Goal: Task Accomplishment & Management: Use online tool/utility

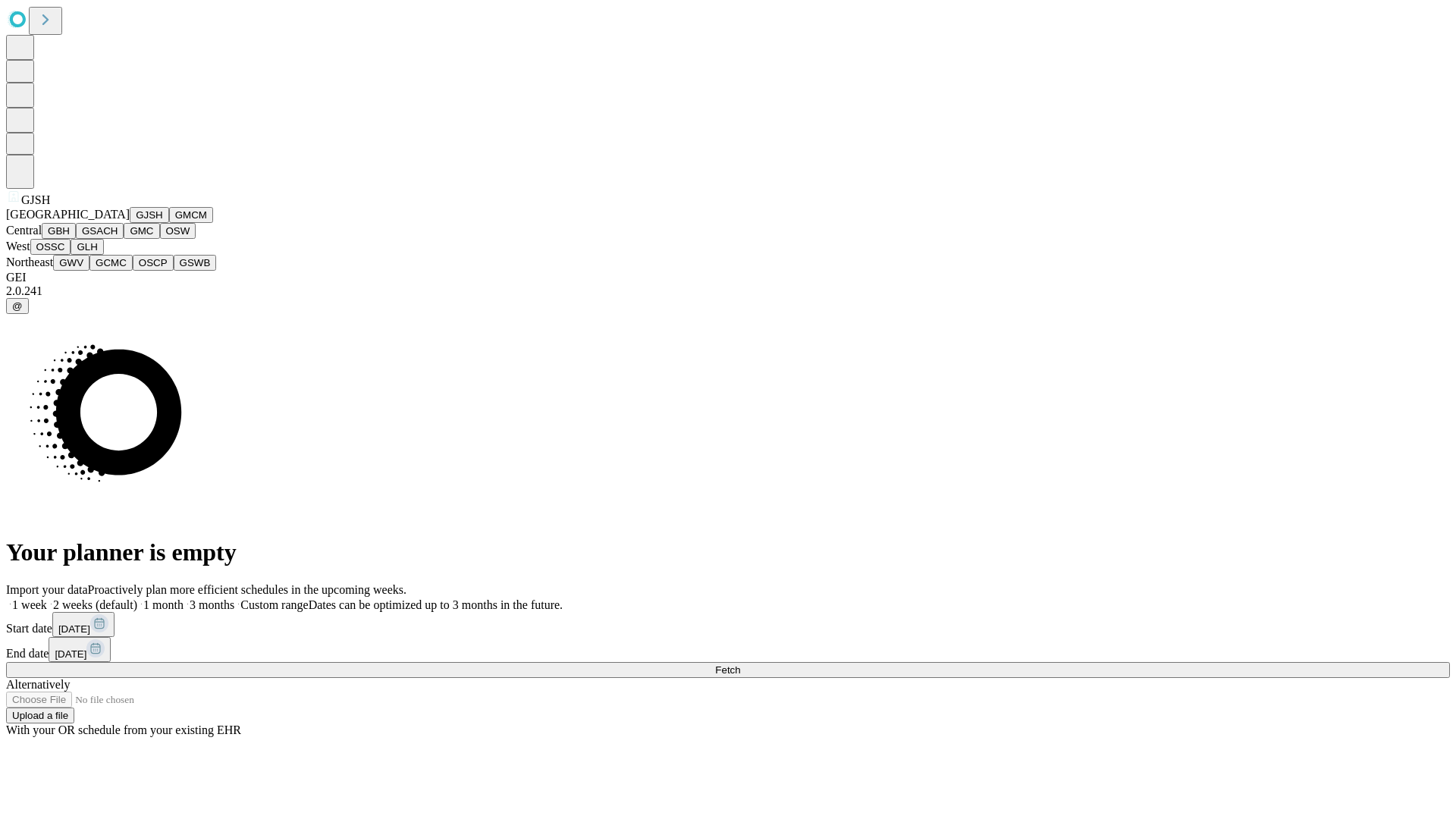
click at [130, 223] on button "GJSH" at bounding box center [150, 215] width 40 height 16
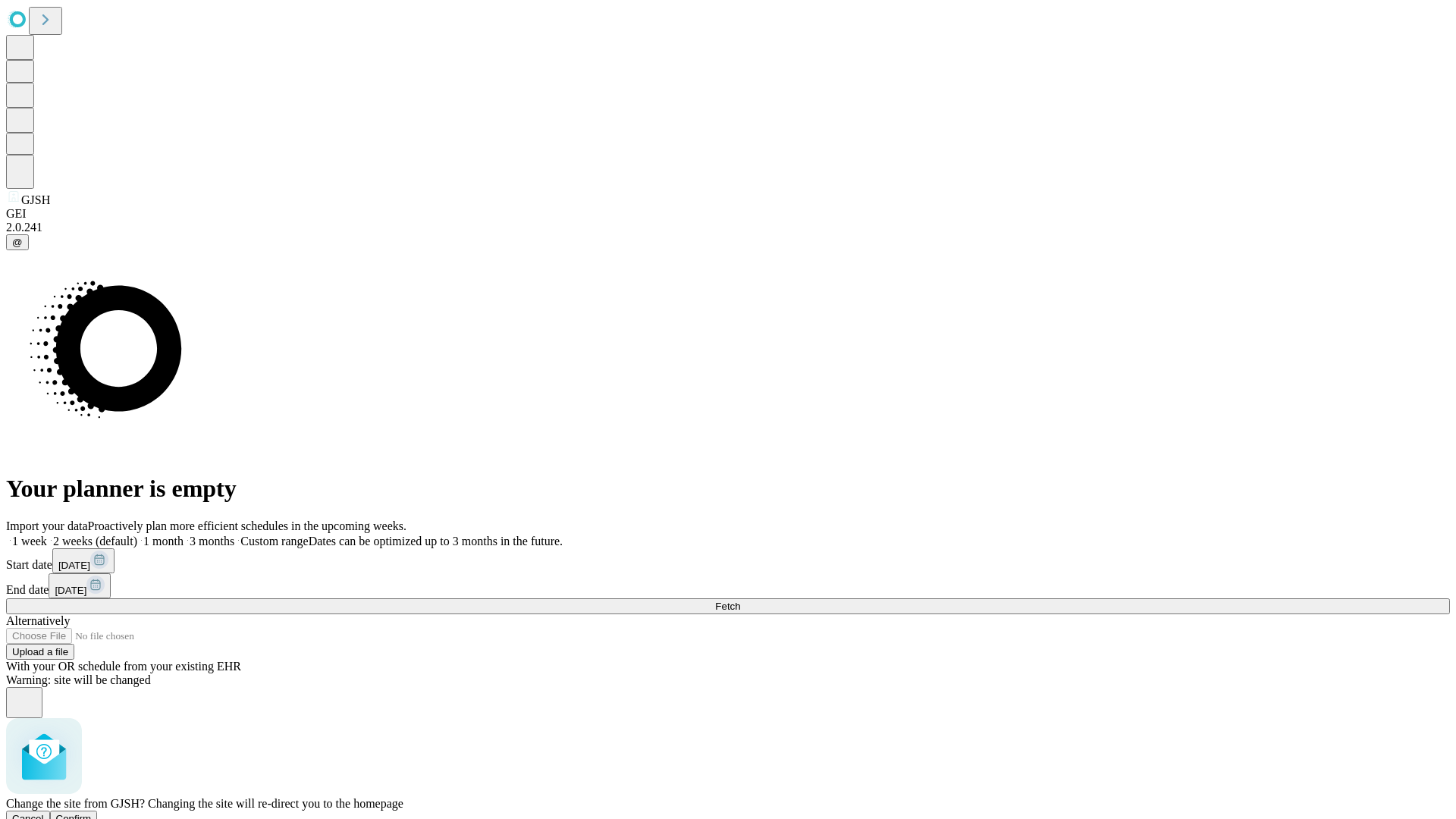
click at [92, 813] on span "Confirm" at bounding box center [74, 819] width 36 height 11
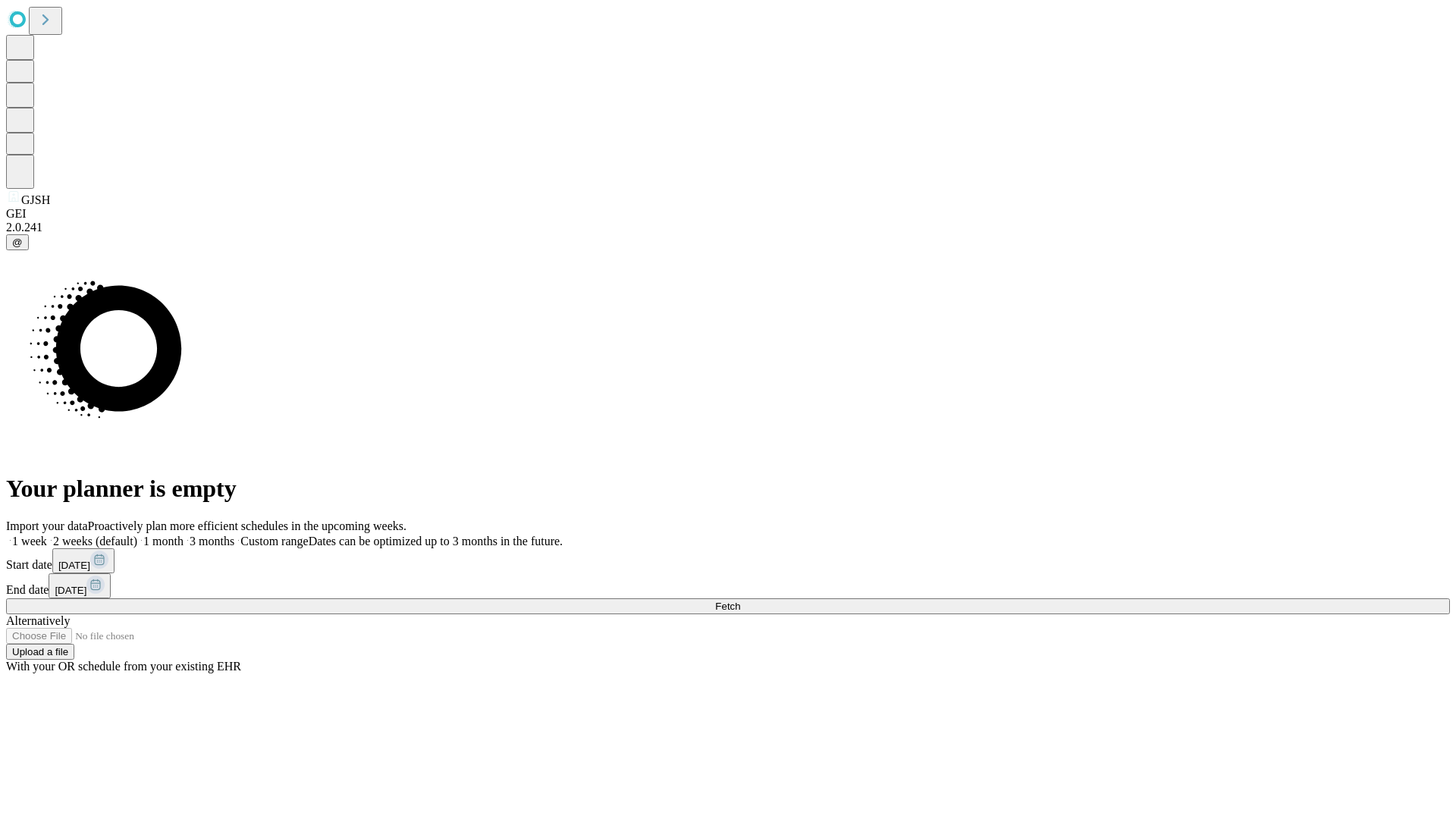
click at [137, 535] on label "2 weeks (default)" at bounding box center [92, 541] width 90 height 13
click at [740, 601] on span "Fetch" at bounding box center [728, 607] width 25 height 11
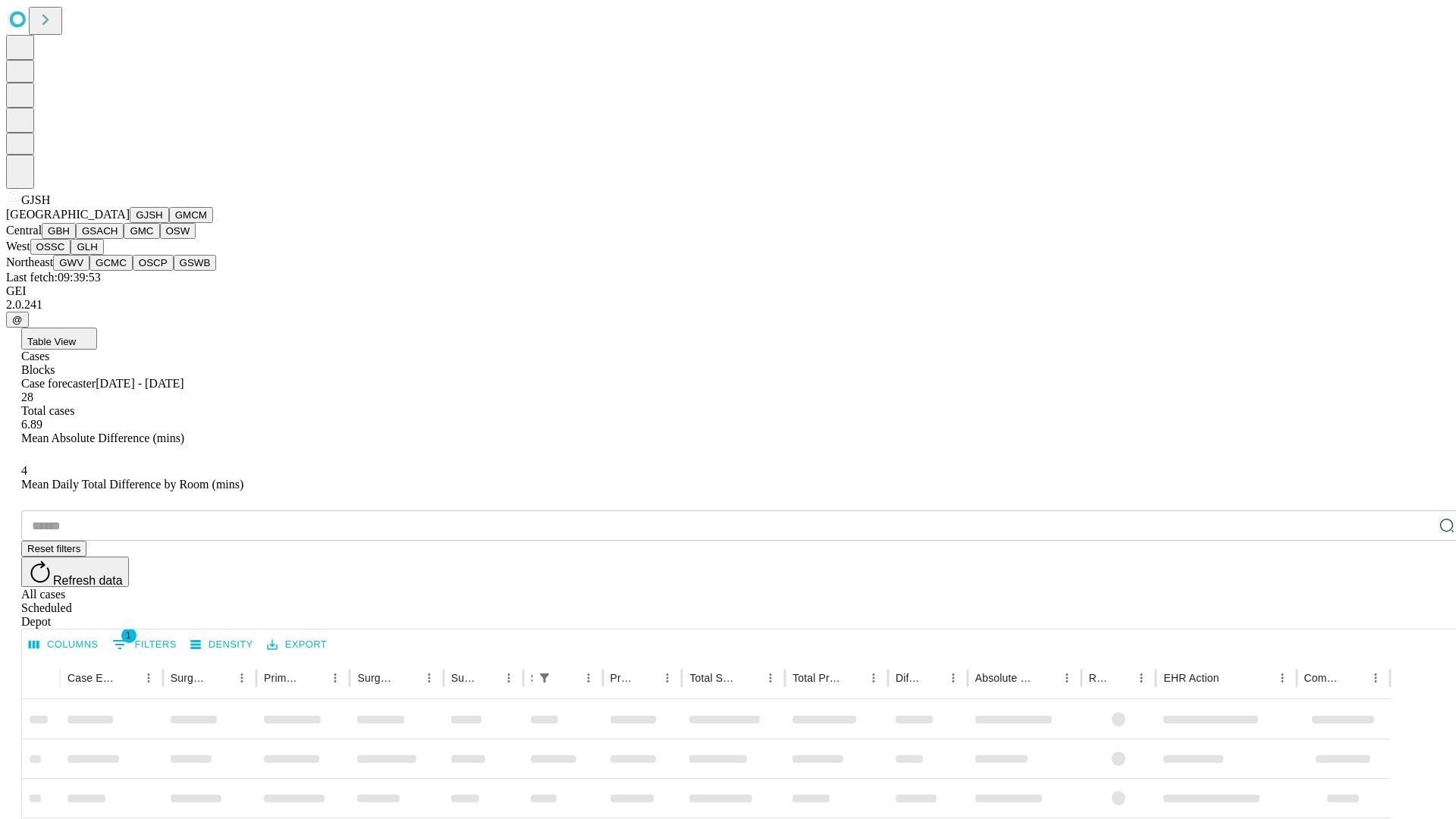
click at [169, 223] on button "GMCM" at bounding box center [192, 215] width 44 height 16
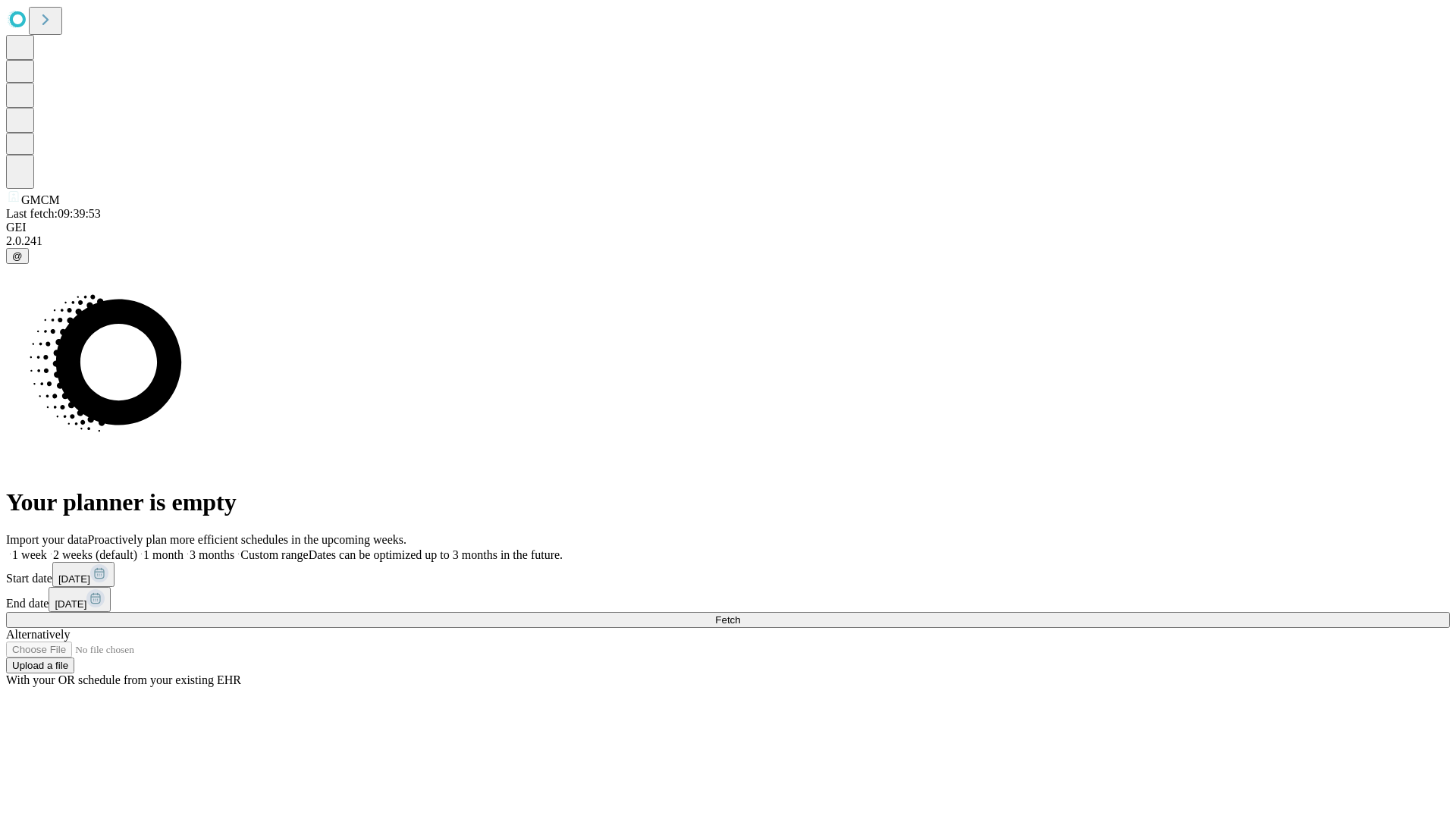
click at [137, 549] on label "2 weeks (default)" at bounding box center [92, 555] width 90 height 13
click at [740, 615] on span "Fetch" at bounding box center [728, 620] width 25 height 11
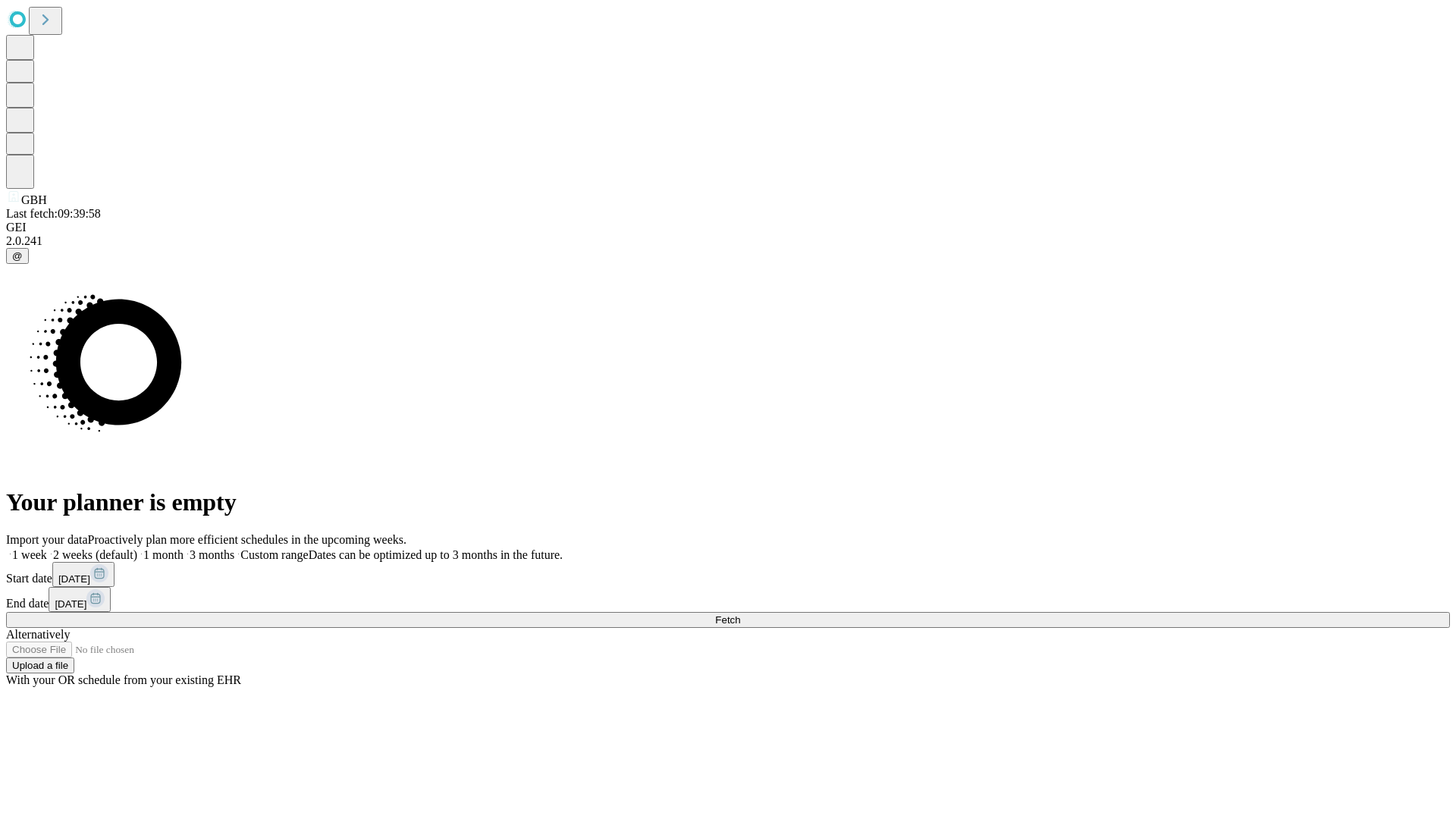
click at [137, 549] on label "2 weeks (default)" at bounding box center [92, 555] width 90 height 13
click at [740, 615] on span "Fetch" at bounding box center [728, 620] width 25 height 11
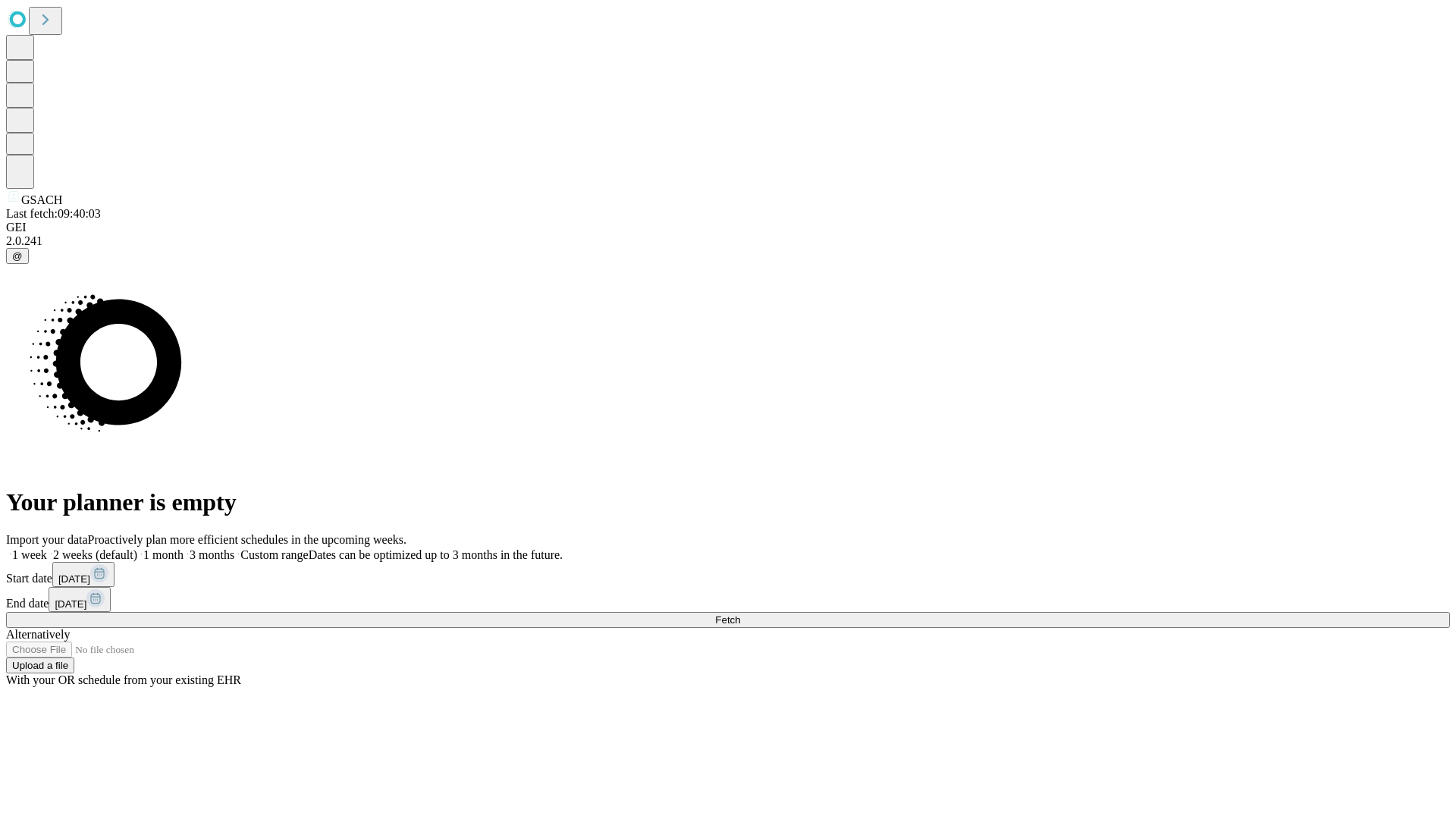
click at [137, 549] on label "2 weeks (default)" at bounding box center [92, 555] width 90 height 13
click at [740, 615] on span "Fetch" at bounding box center [728, 620] width 25 height 11
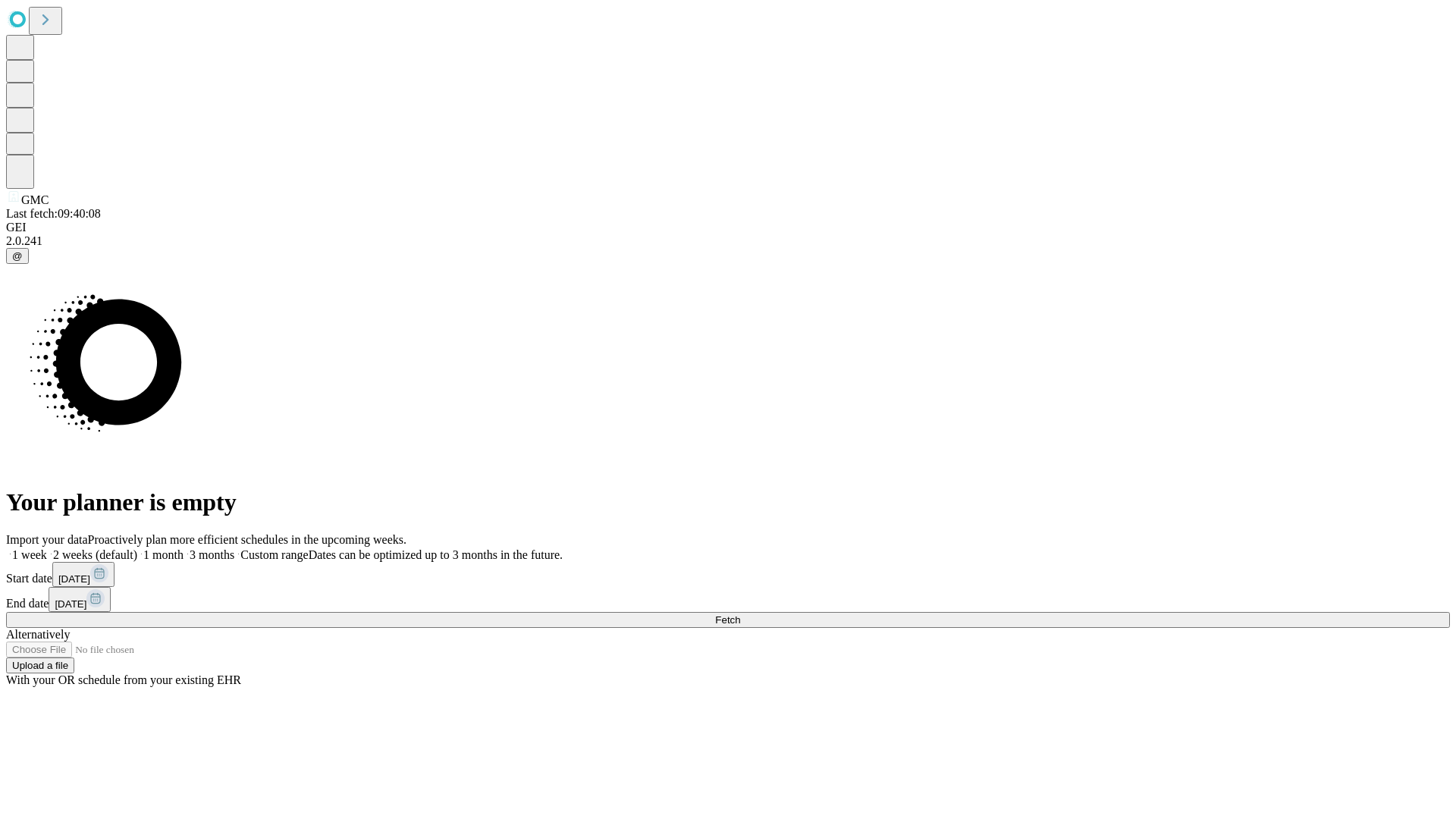
click at [137, 549] on label "2 weeks (default)" at bounding box center [92, 555] width 90 height 13
click at [740, 615] on span "Fetch" at bounding box center [728, 620] width 25 height 11
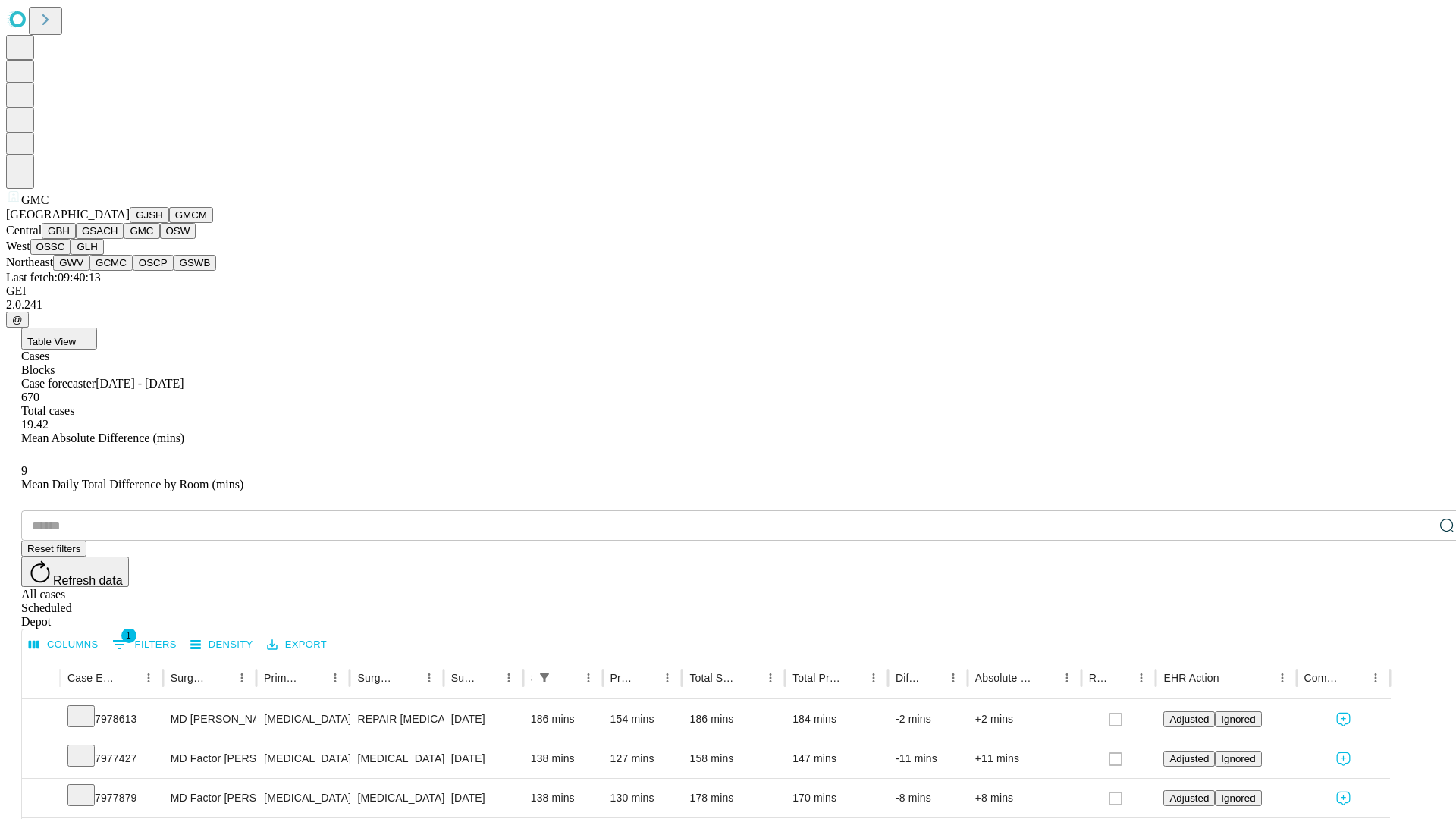
click at [160, 239] on button "OSW" at bounding box center [178, 231] width 36 height 16
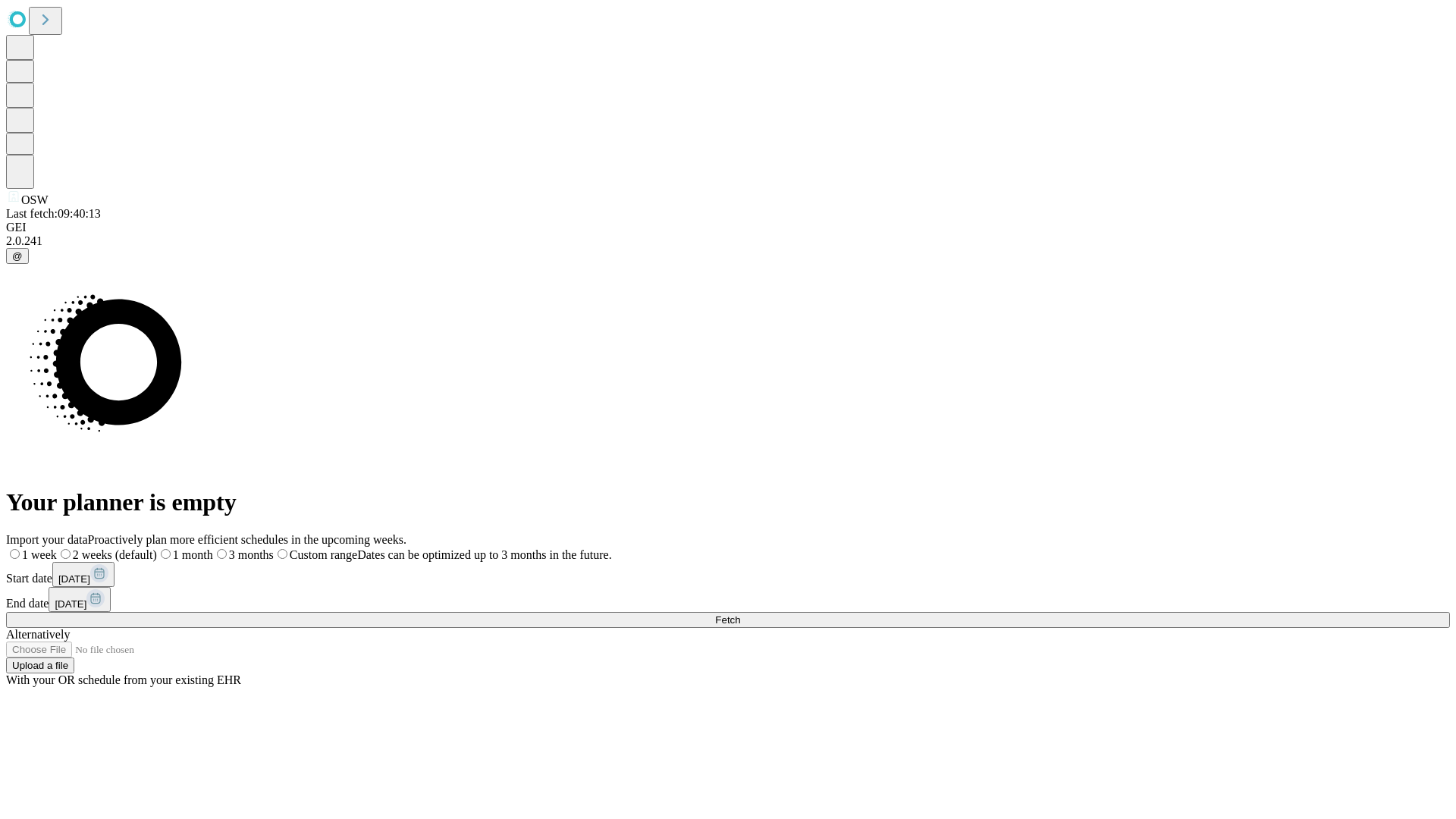
click at [157, 549] on label "2 weeks (default)" at bounding box center [107, 555] width 100 height 13
click at [740, 615] on span "Fetch" at bounding box center [728, 620] width 25 height 11
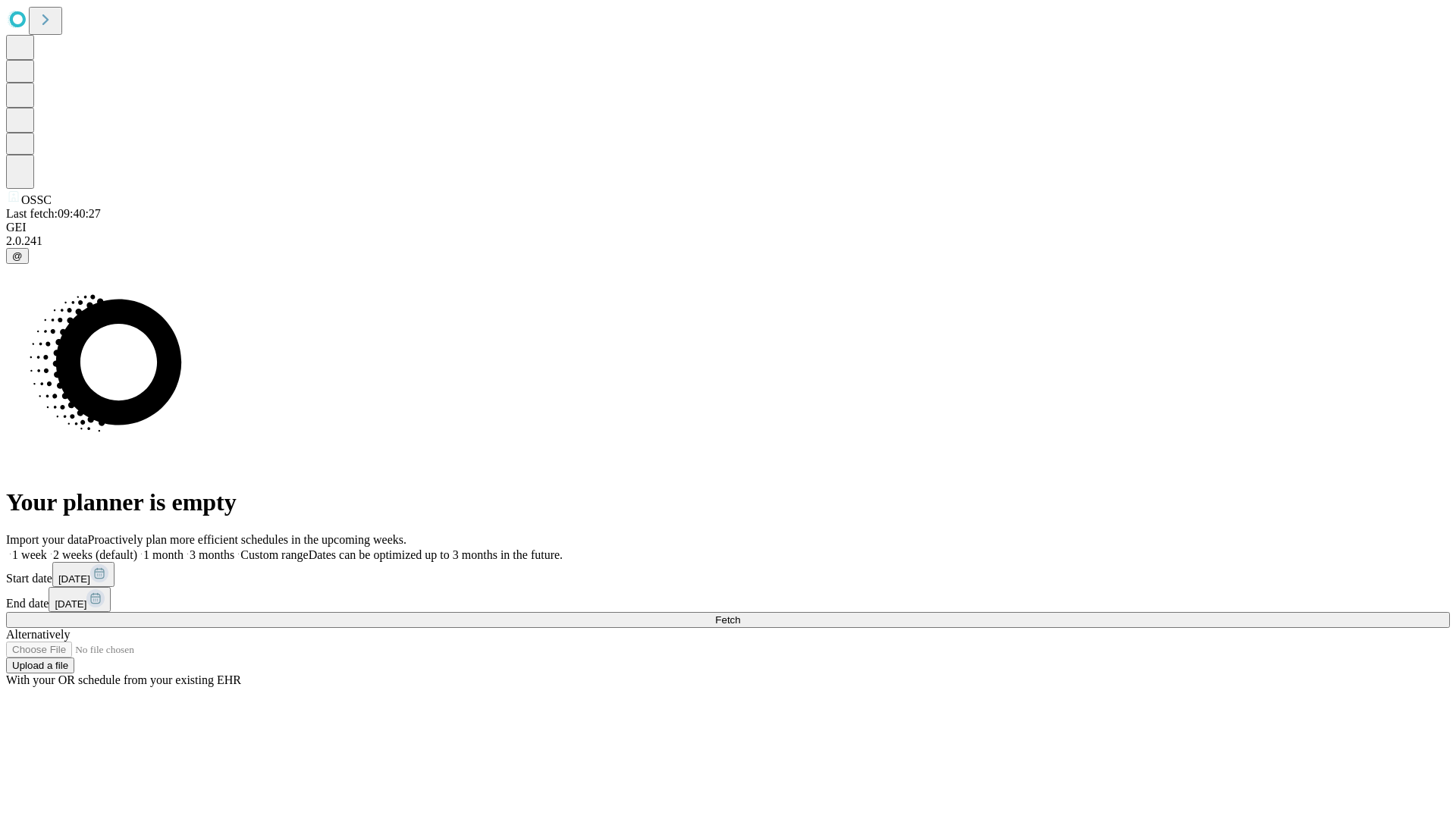
click at [137, 549] on label "2 weeks (default)" at bounding box center [92, 555] width 90 height 13
click at [740, 615] on span "Fetch" at bounding box center [728, 620] width 25 height 11
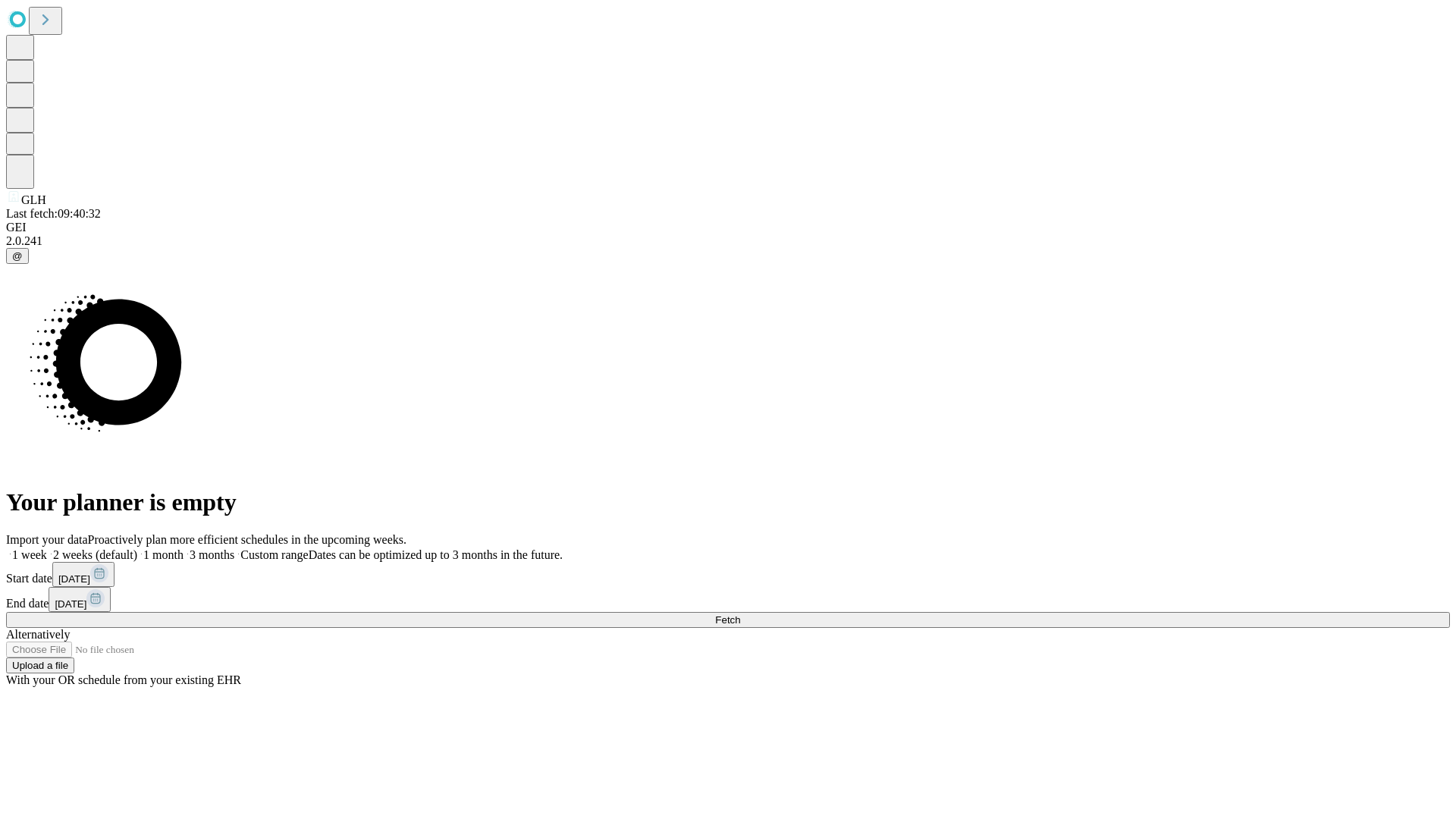
click at [137, 549] on label "2 weeks (default)" at bounding box center [92, 555] width 90 height 13
click at [740, 615] on span "Fetch" at bounding box center [728, 620] width 25 height 11
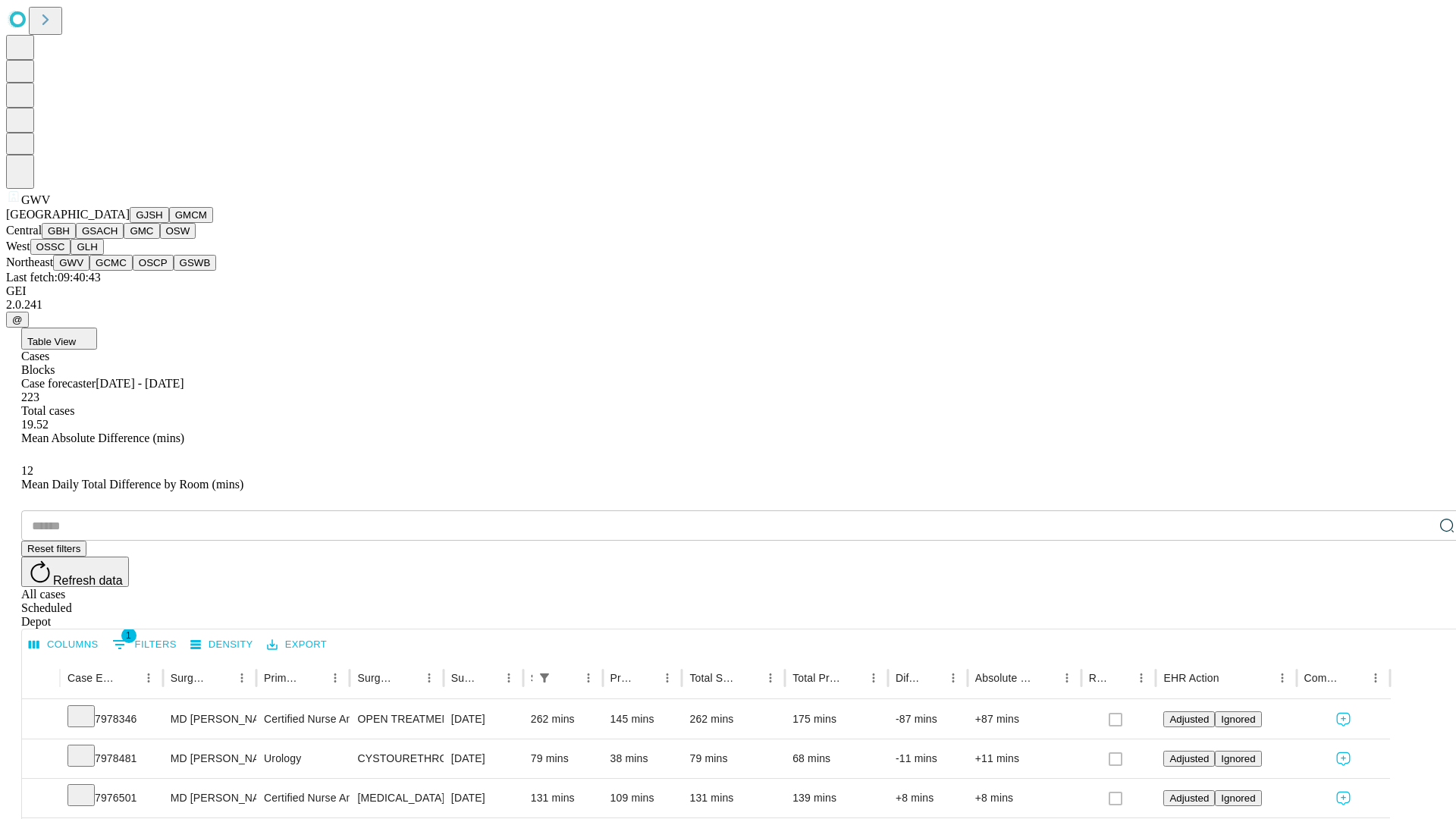
click at [117, 271] on button "GCMC" at bounding box center [111, 263] width 44 height 16
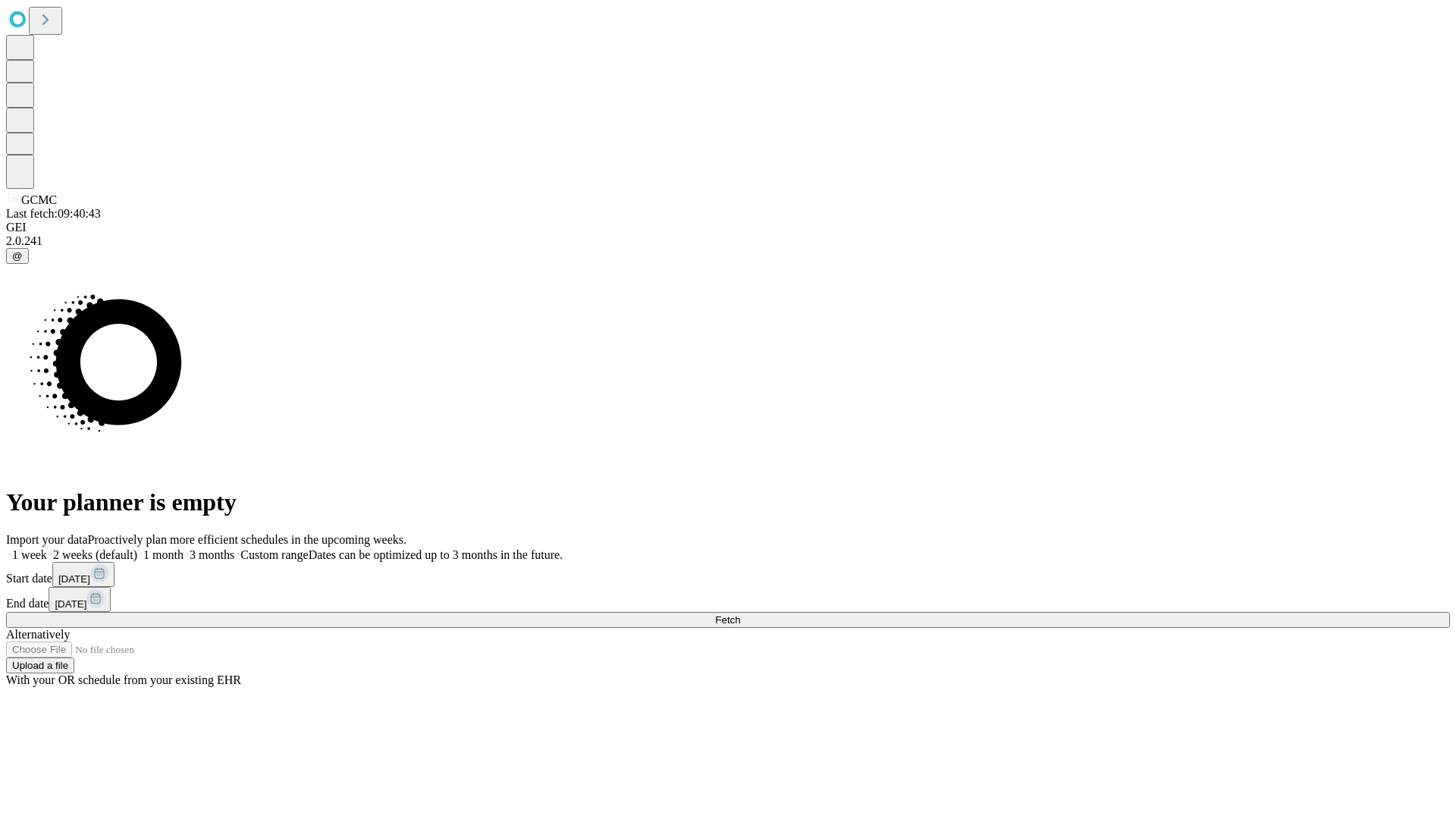
click at [137, 549] on label "2 weeks (default)" at bounding box center [92, 555] width 90 height 13
click at [740, 615] on span "Fetch" at bounding box center [728, 620] width 25 height 11
